Goal: Task Accomplishment & Management: Use online tool/utility

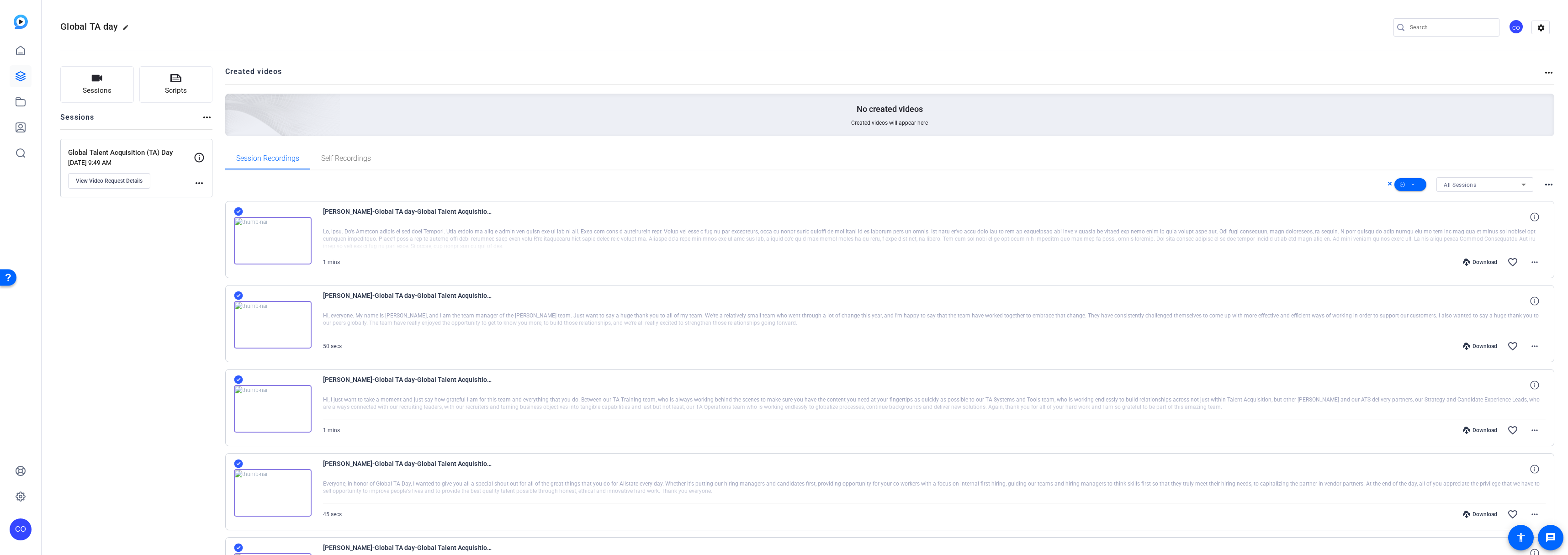
scroll to position [268, 0]
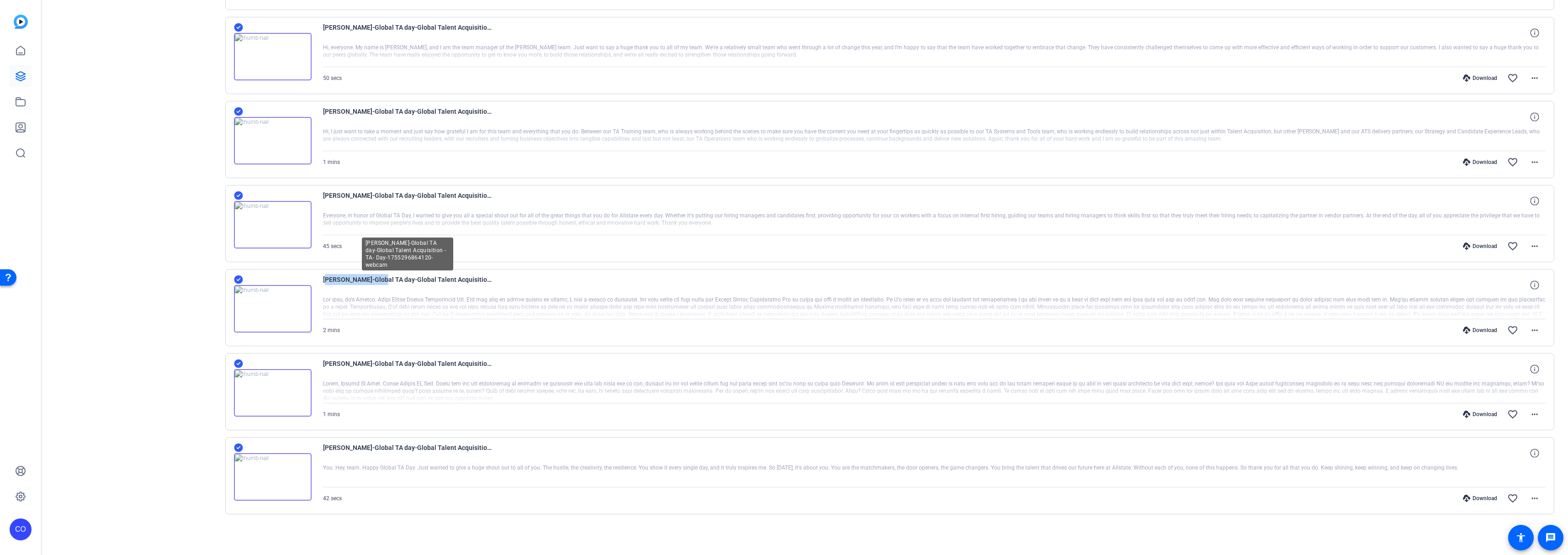
drag, startPoint x: 324, startPoint y: 279, endPoint x: 374, endPoint y: 280, distance: 50.0
click at [374, 280] on span "[PERSON_NAME]-Global TA day-Global Talent Acquisition -TA- Day-1755296864120-we…" at bounding box center [407, 285] width 169 height 22
copy span "[PERSON_NAME]"
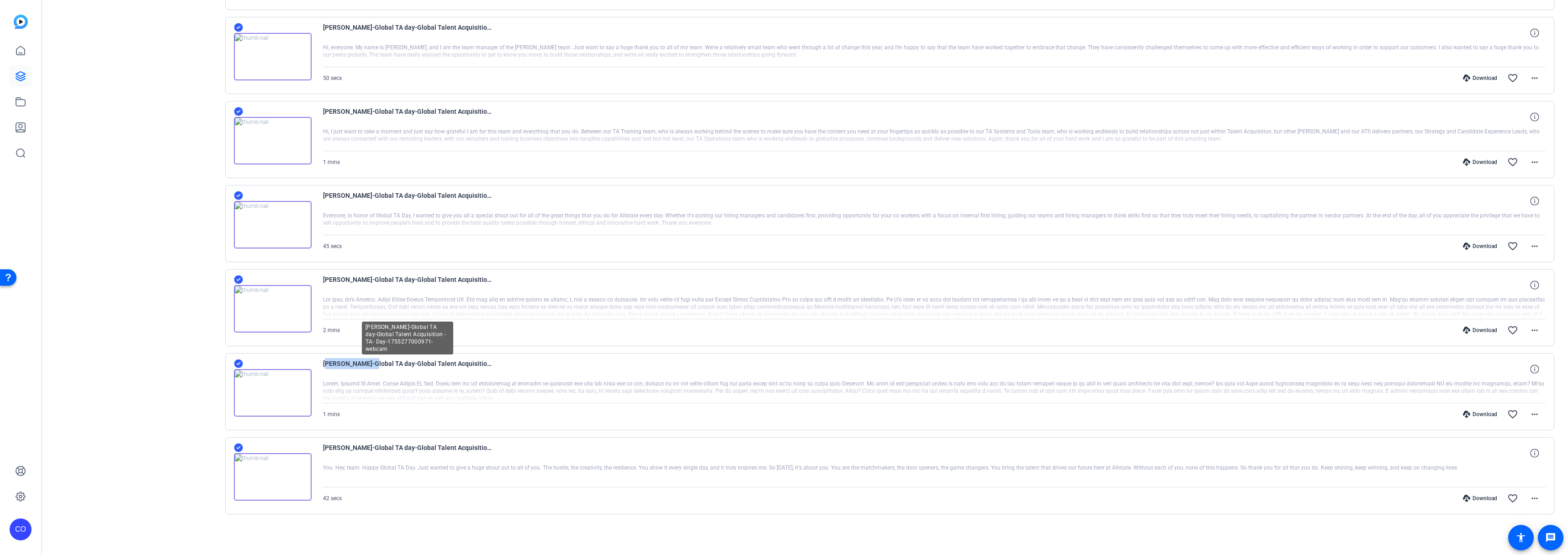
drag, startPoint x: 323, startPoint y: 362, endPoint x: 361, endPoint y: 366, distance: 38.2
click at [361, 366] on span "[PERSON_NAME]-Global TA day-Global Talent Acquisition -TA- Day-1755277000971-we…" at bounding box center [407, 369] width 169 height 22
copy span "[PERSON_NAME]"
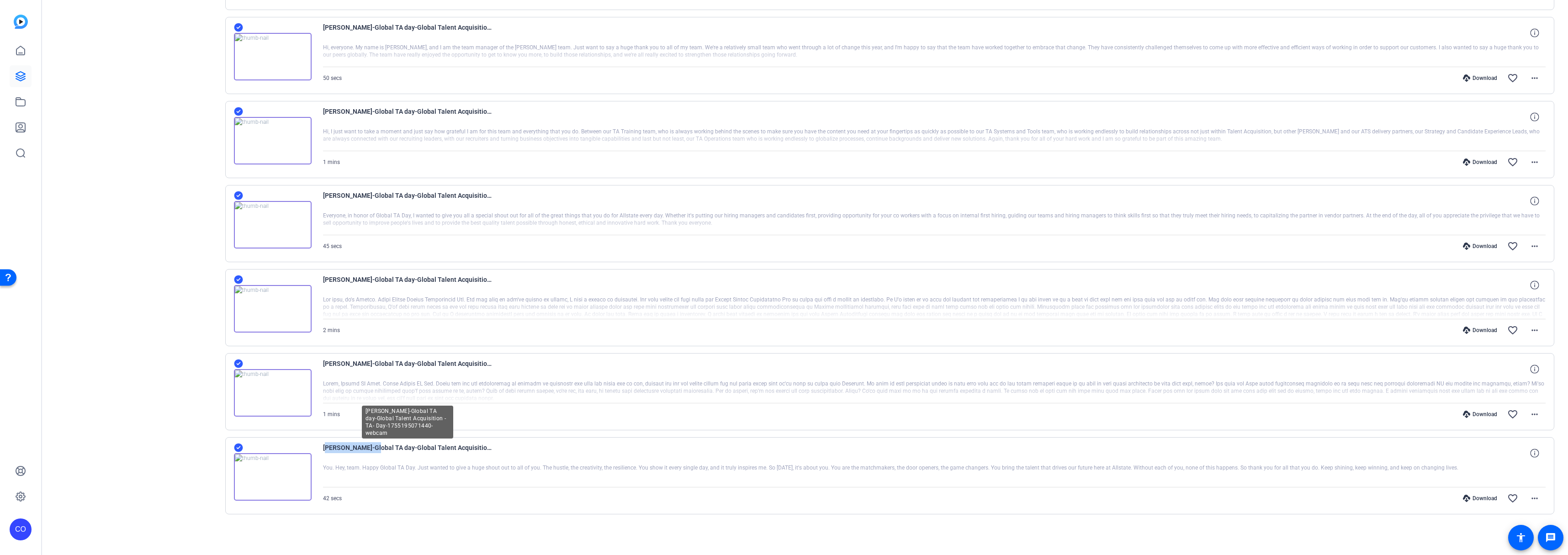
drag, startPoint x: 325, startPoint y: 448, endPoint x: 371, endPoint y: 449, distance: 46.0
click at [371, 449] on span "[PERSON_NAME]-Global TA day-Global Talent Acquisition -TA- Day-1755195071440-we…" at bounding box center [407, 453] width 169 height 22
copy span "[PERSON_NAME]"
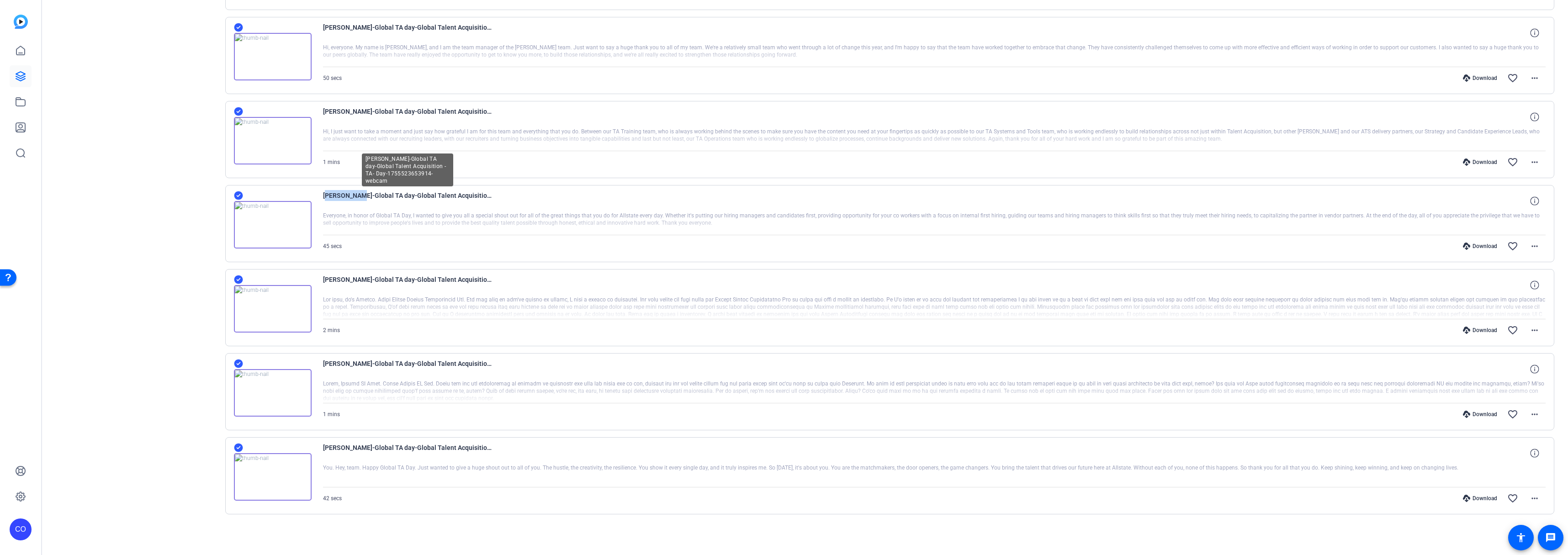
drag, startPoint x: 324, startPoint y: 193, endPoint x: 354, endPoint y: 194, distance: 30.0
click at [354, 194] on span "[PERSON_NAME]-Global TA day-Global Talent Acquisition -TA- Day-1755523653914-we…" at bounding box center [407, 202] width 169 height 22
copy span "[PERSON_NAME]"
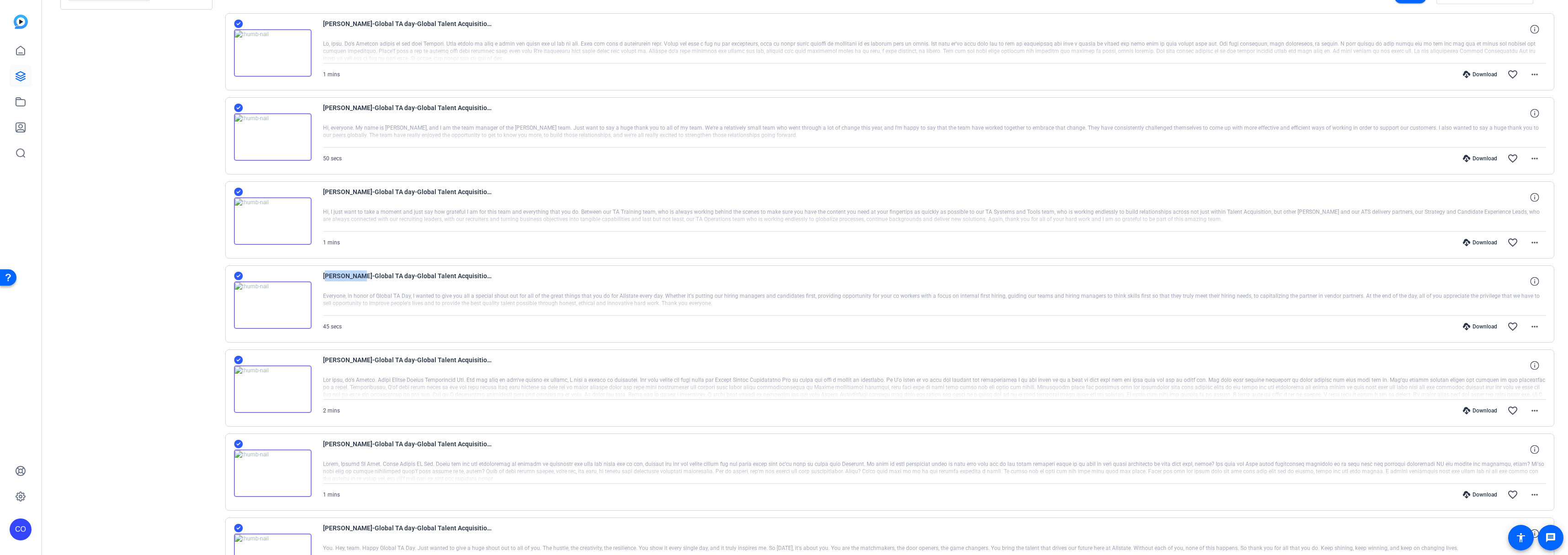
scroll to position [179, 0]
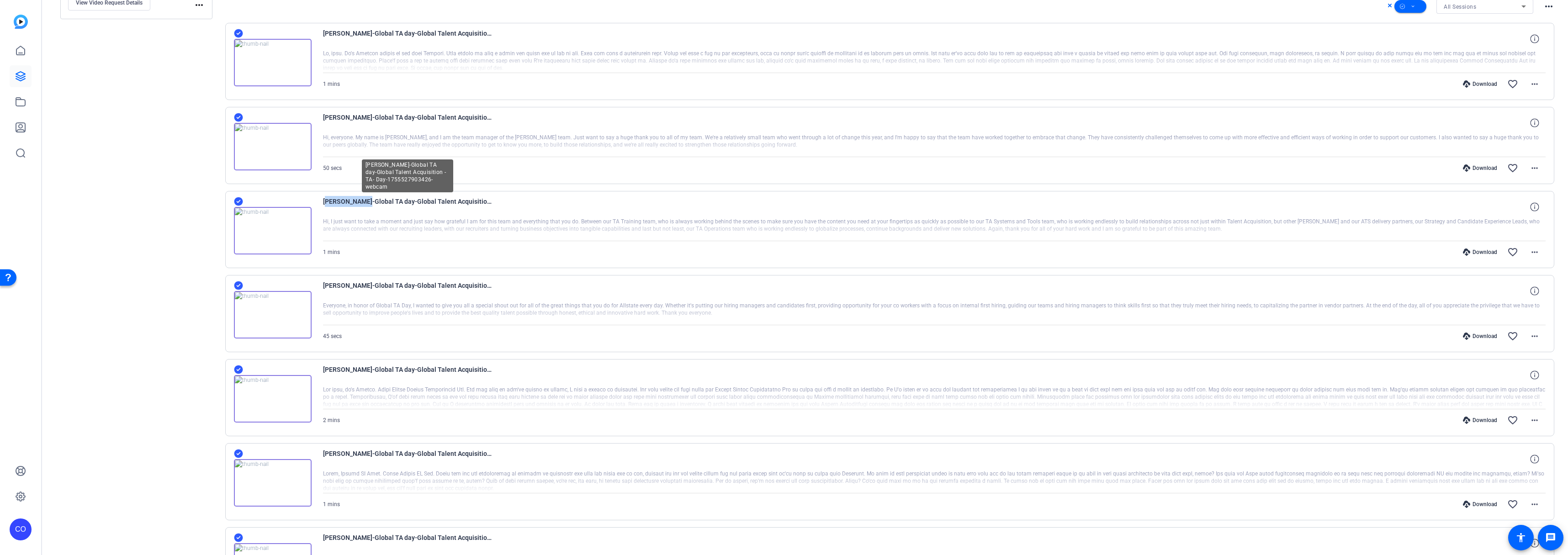
drag, startPoint x: 323, startPoint y: 202, endPoint x: 357, endPoint y: 200, distance: 34.1
click at [357, 200] on span "[PERSON_NAME]-Global TA day-Global Talent Acquisition -TA- Day-1755527903426-we…" at bounding box center [407, 207] width 169 height 22
copy span "[PERSON_NAME]"
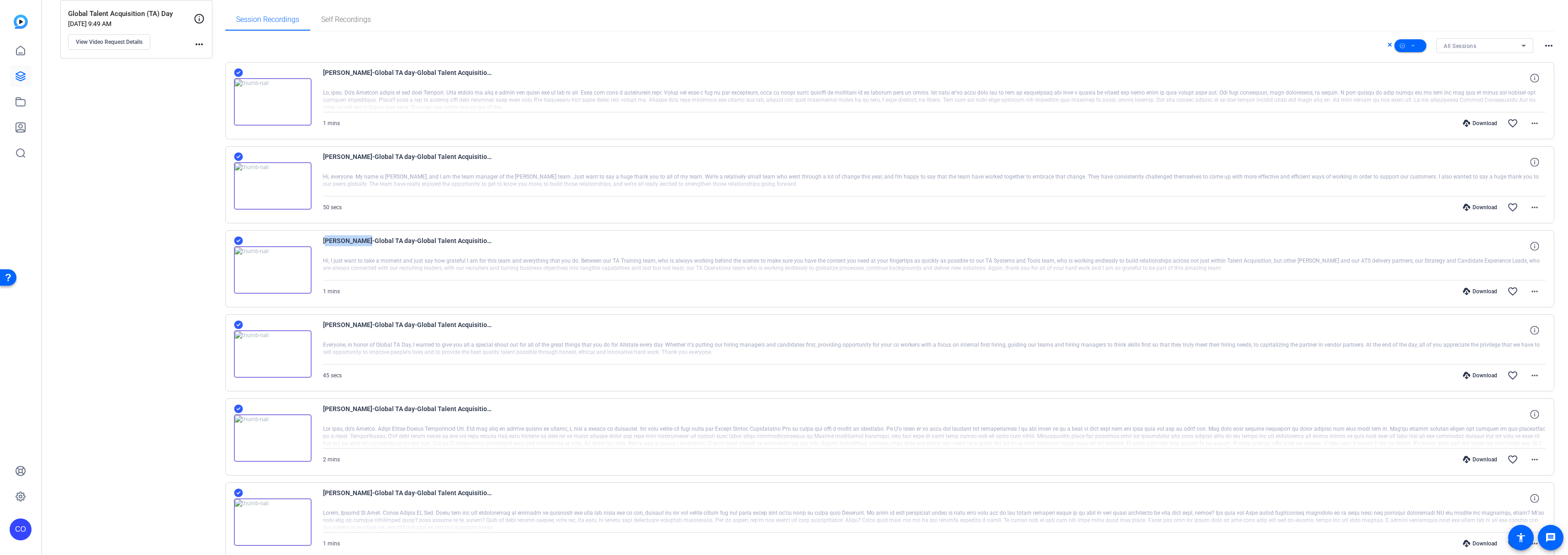
scroll to position [118, 0]
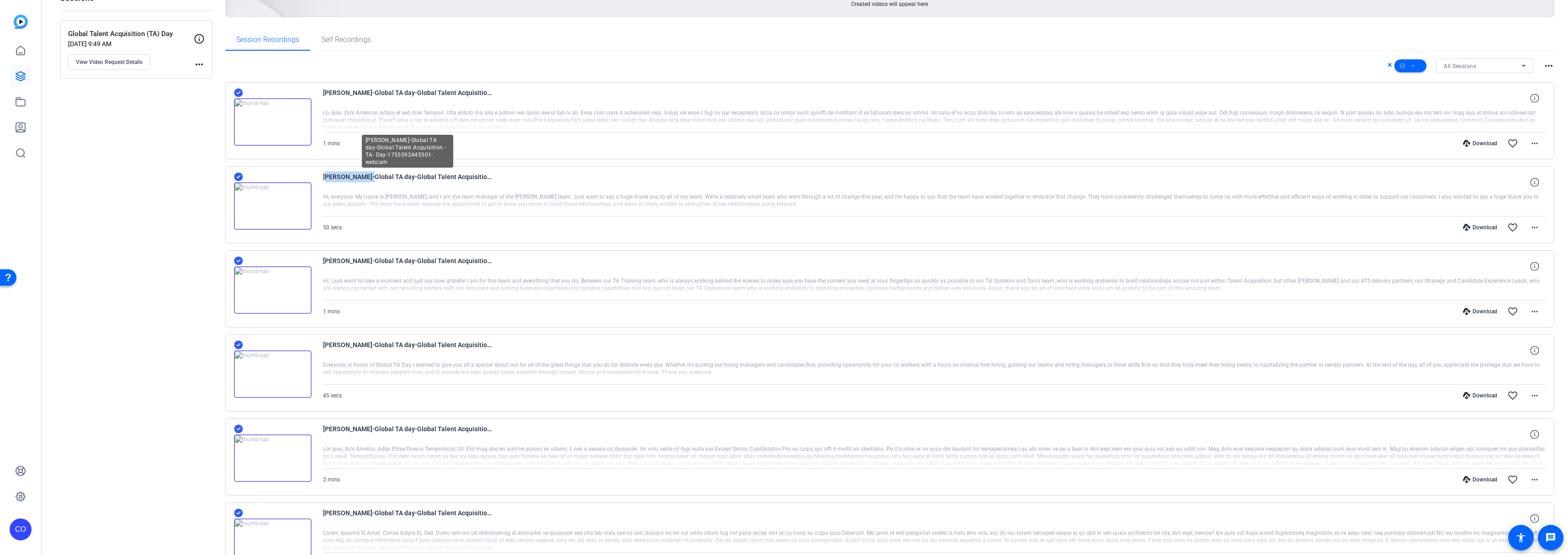
drag, startPoint x: 324, startPoint y: 177, endPoint x: 361, endPoint y: 177, distance: 37.0
click at [361, 177] on span "[PERSON_NAME]-Global TA day-Global Talent Acquisition -TA- Day-1755592445501-we…" at bounding box center [407, 182] width 169 height 22
copy span "[PERSON_NAME]"
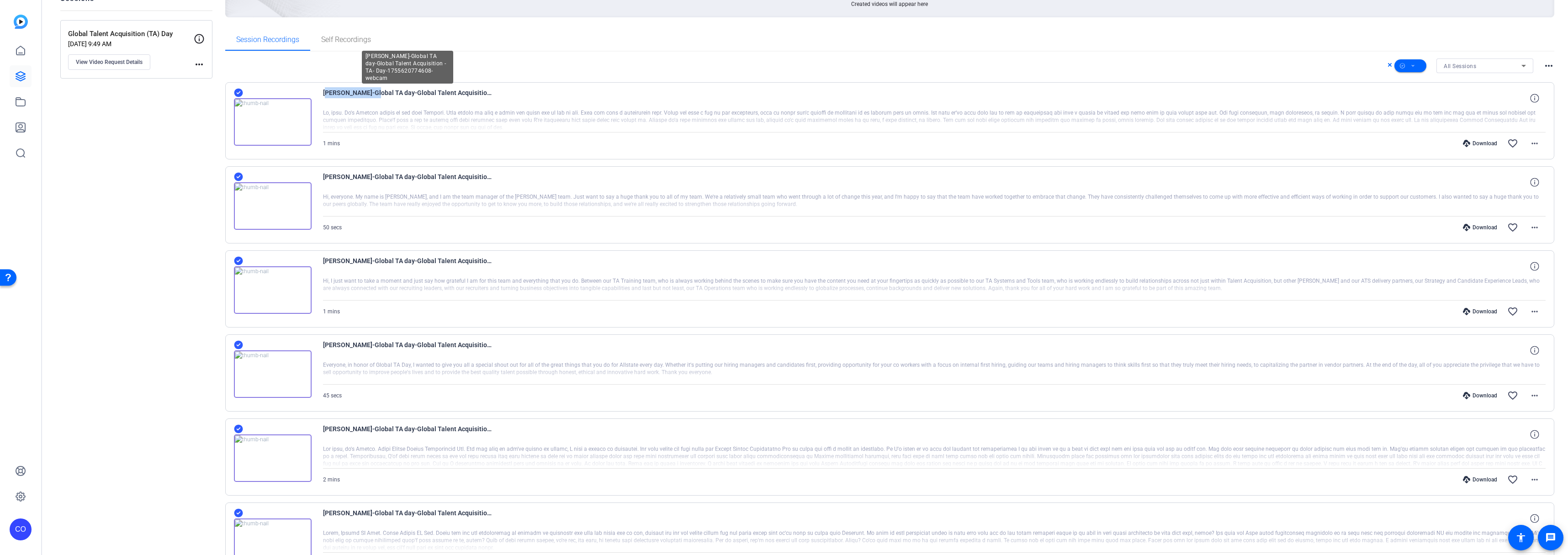
drag, startPoint x: 322, startPoint y: 90, endPoint x: 363, endPoint y: 94, distance: 41.2
click at [363, 94] on div "[PERSON_NAME]-Global TA day-Global Talent Acquisition -TA- Day-1755620774608-we…" at bounding box center [890, 121] width 1329 height 78
copy span "[PERSON_NAME]"
